Goal: Information Seeking & Learning: Learn about a topic

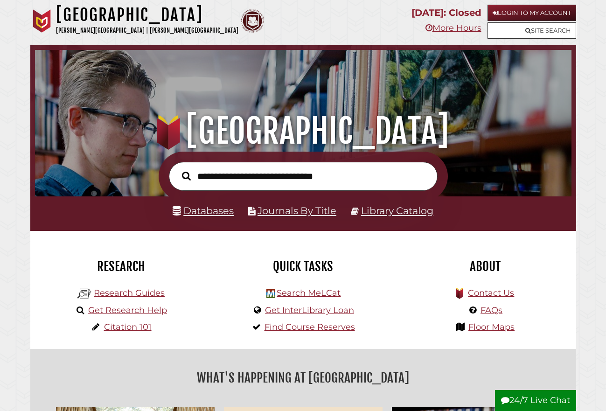
click at [282, 181] on input "text" at bounding box center [303, 176] width 269 height 29
type input "**********"
click at [177, 169] on button "Search" at bounding box center [186, 176] width 18 height 14
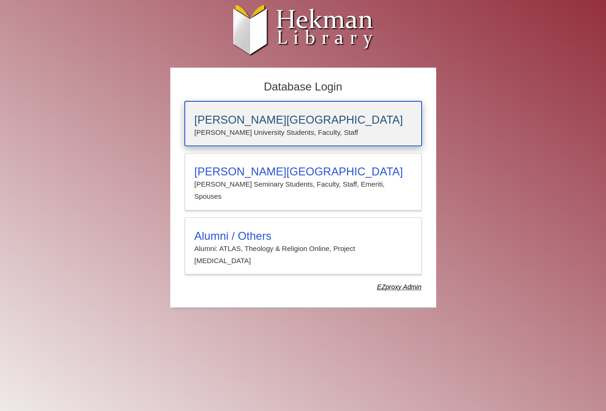
click at [281, 124] on h3 "Calvin University" at bounding box center [303, 119] width 217 height 13
